Goal: Information Seeking & Learning: Learn about a topic

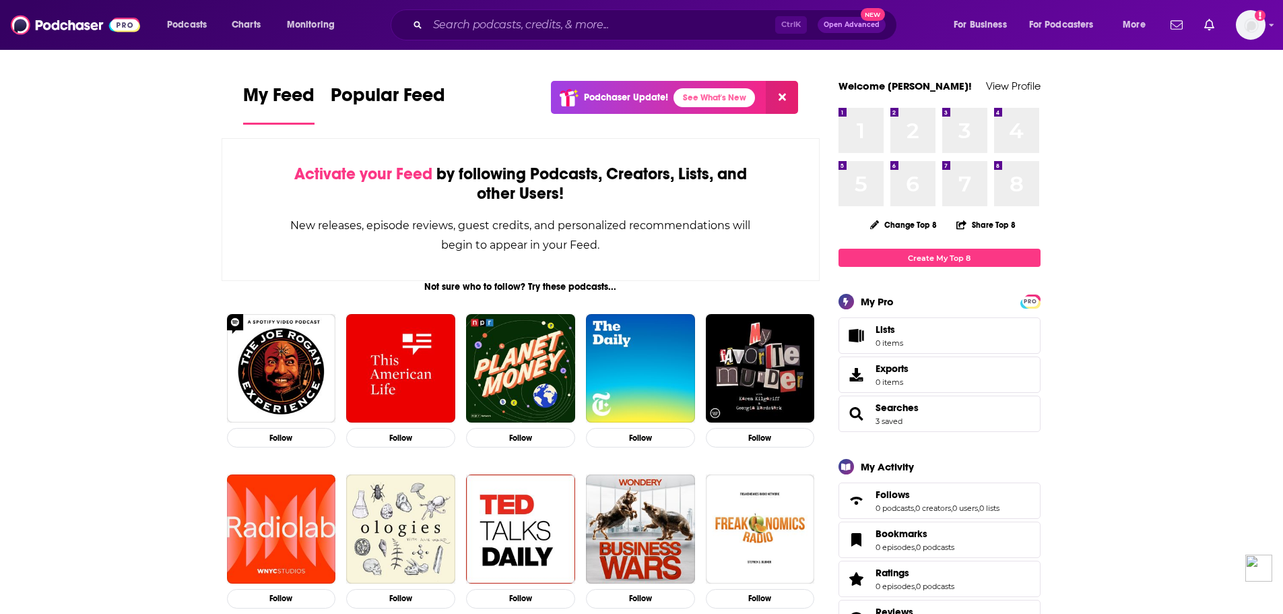
click at [630, 38] on div "Ctrl K Open Advanced New" at bounding box center [644, 24] width 506 height 31
click at [632, 24] on input "Search podcasts, credits, & more..." at bounding box center [602, 25] width 348 height 22
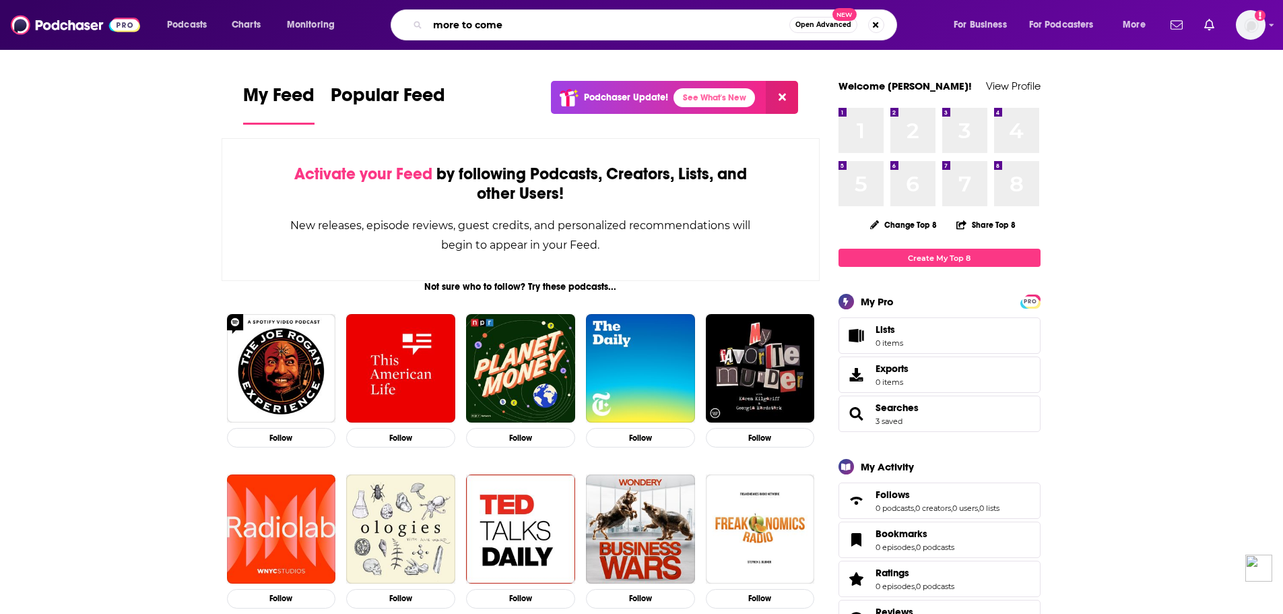
type input "more to come"
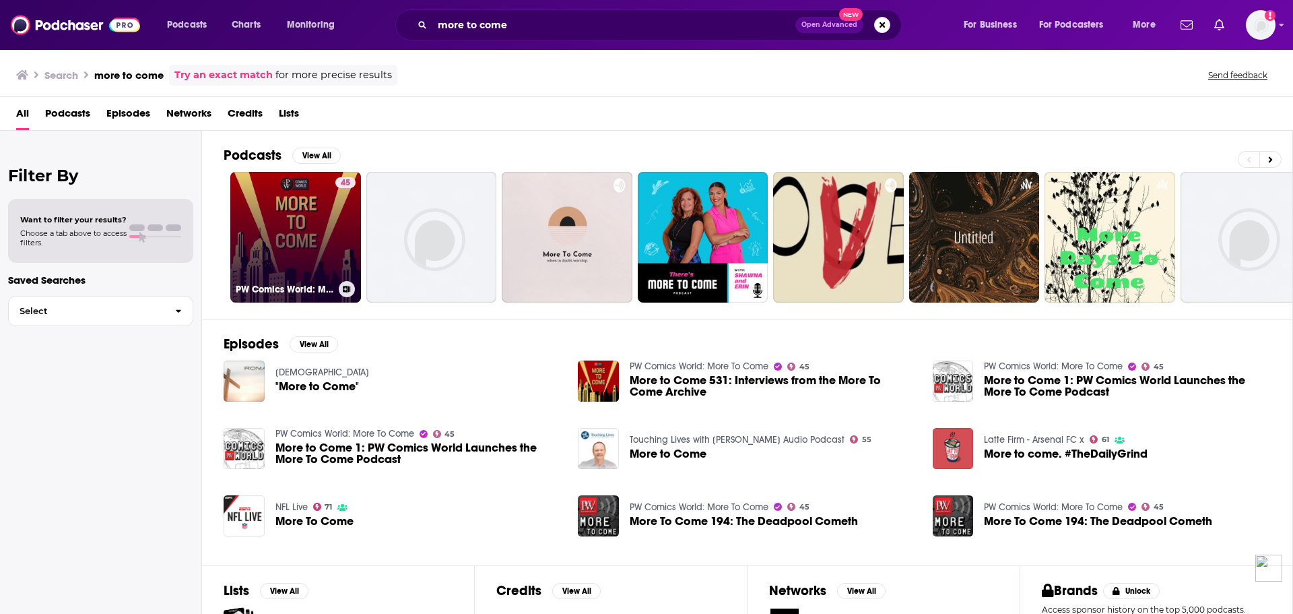
click at [332, 239] on link "45 PW Comics World: More To Come" at bounding box center [295, 237] width 131 height 131
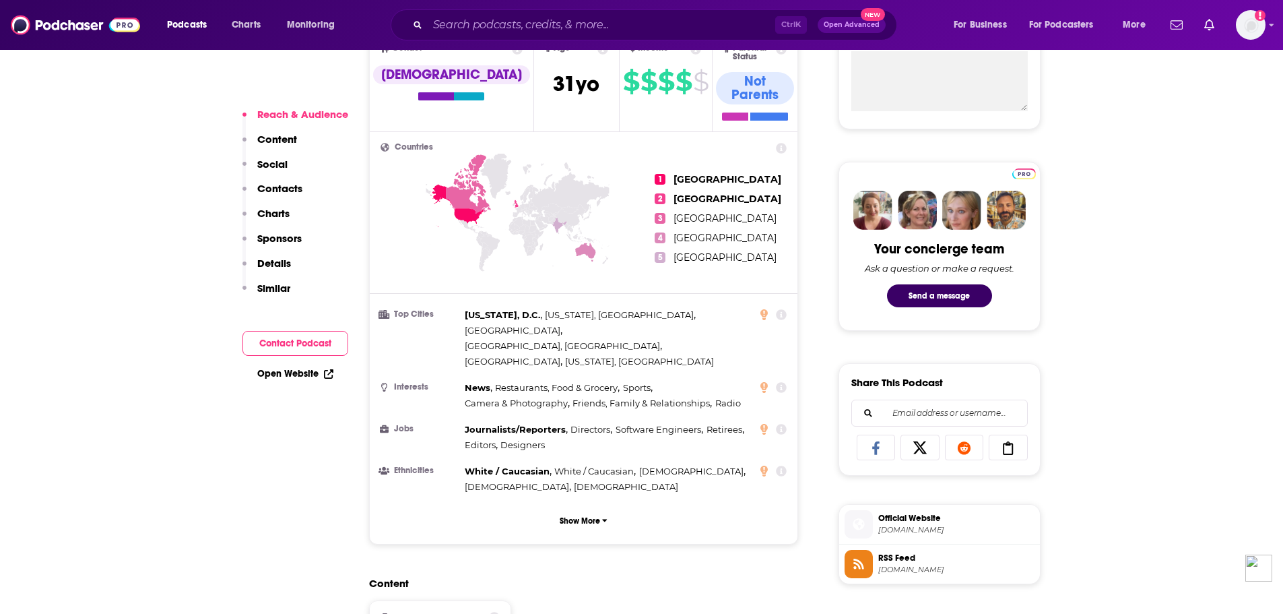
scroll to position [539, 0]
